Goal: Check status: Check status

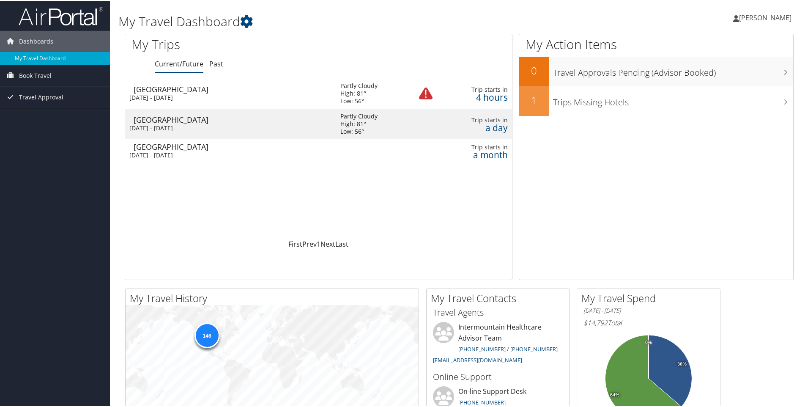
click at [190, 98] on div "[DATE] - [DATE]" at bounding box center [228, 97] width 198 height 8
click at [183, 125] on div "Tue 14 Oct 2025 - Fri 17 Oct 2025" at bounding box center [228, 128] width 198 height 8
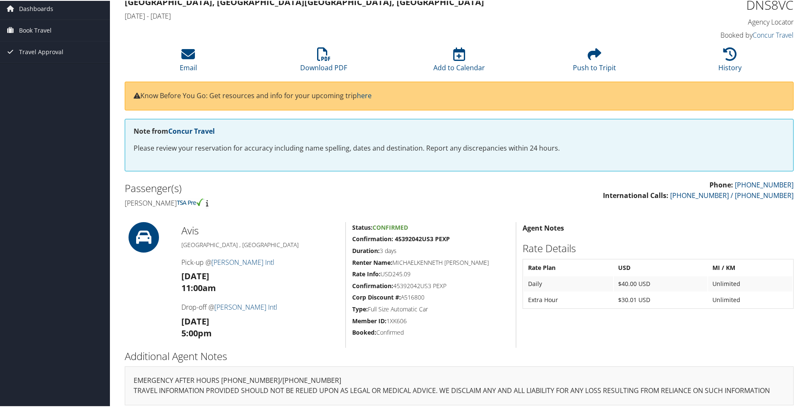
scroll to position [38, 0]
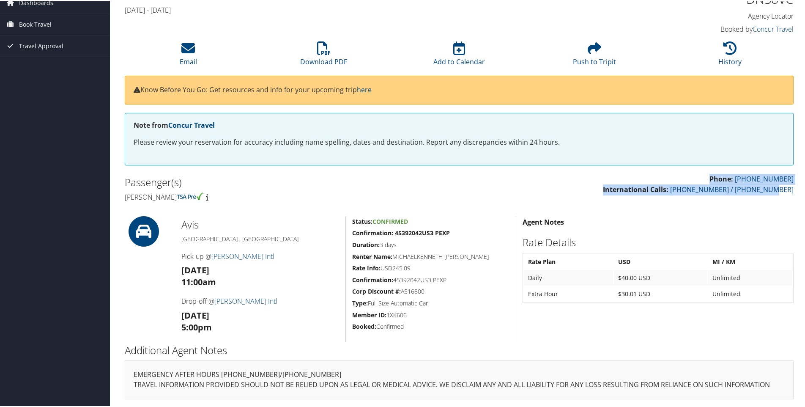
drag, startPoint x: 803, startPoint y: 189, endPoint x: 804, endPoint y: 141, distance: 47.4
click at [804, 141] on div "Airtinerary® Michael Crutchley Michael Crutchley My Settings Travel Agency Cont…" at bounding box center [459, 184] width 699 height 445
drag, startPoint x: 804, startPoint y: 141, endPoint x: 794, endPoint y: 198, distance: 58.0
click at [794, 198] on div "Phone: 888-297-8814 International Calls: 801-327-7675 / 801-327-7727" at bounding box center [629, 188] width 341 height 30
